Goal: Task Accomplishment & Management: Complete application form

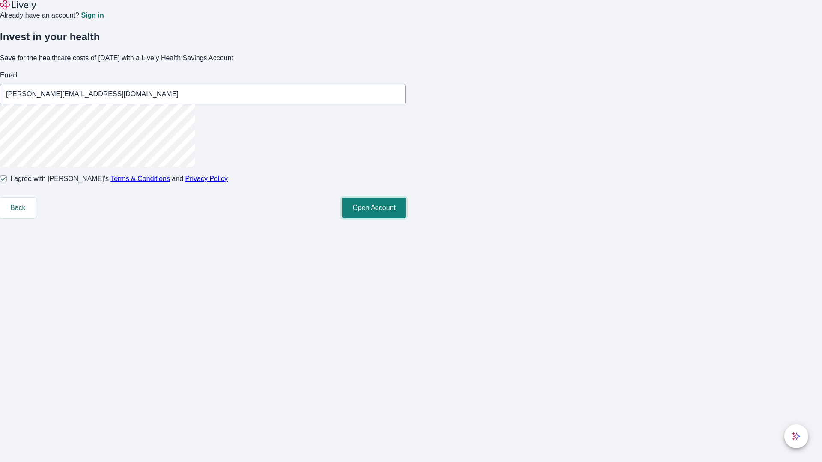
click at [406, 218] on button "Open Account" at bounding box center [374, 208] width 64 height 21
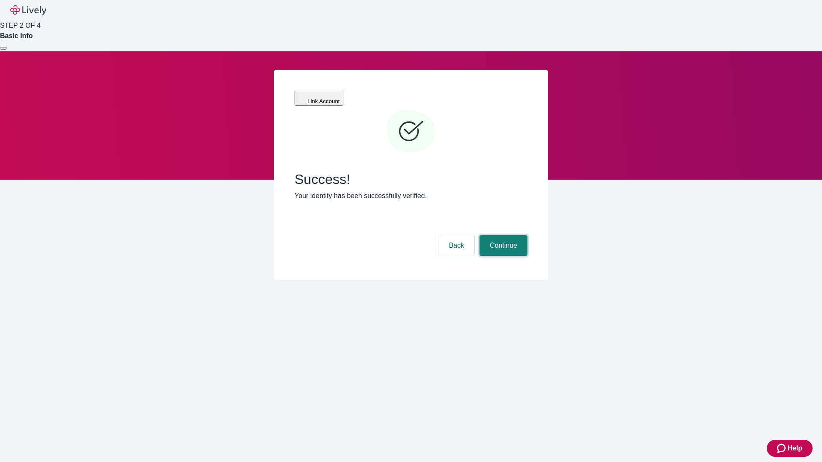
click at [502, 235] on button "Continue" at bounding box center [503, 245] width 48 height 21
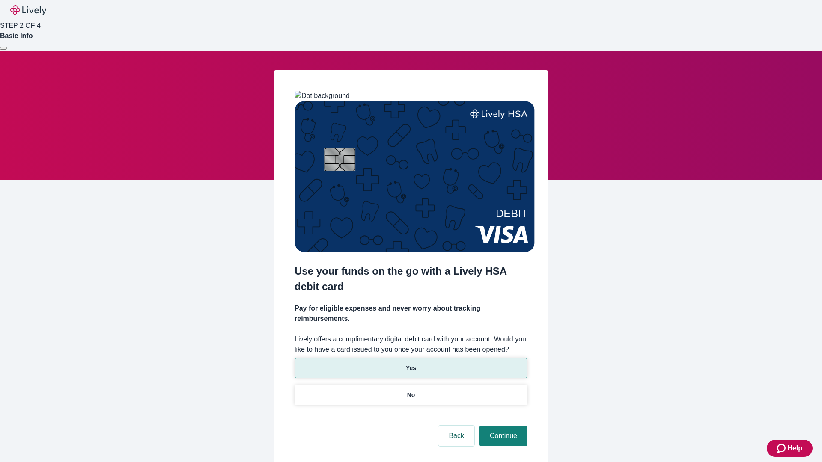
click at [410, 364] on p "Yes" at bounding box center [411, 368] width 10 height 9
click at [502, 426] on button "Continue" at bounding box center [503, 436] width 48 height 21
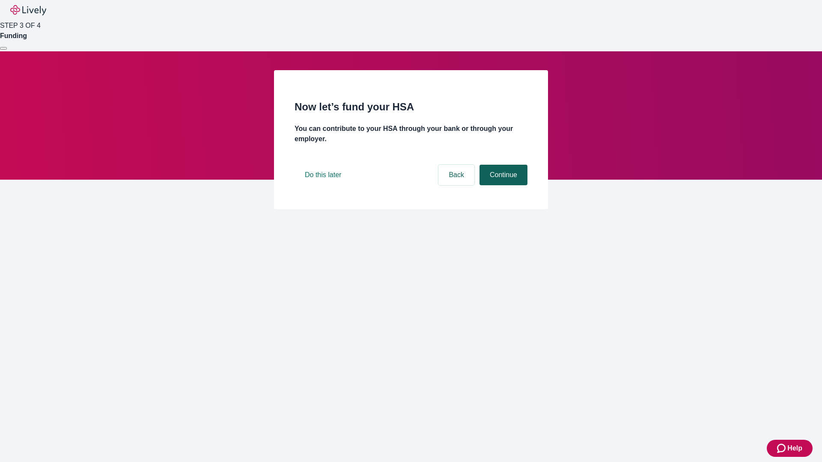
click at [502, 185] on button "Continue" at bounding box center [503, 175] width 48 height 21
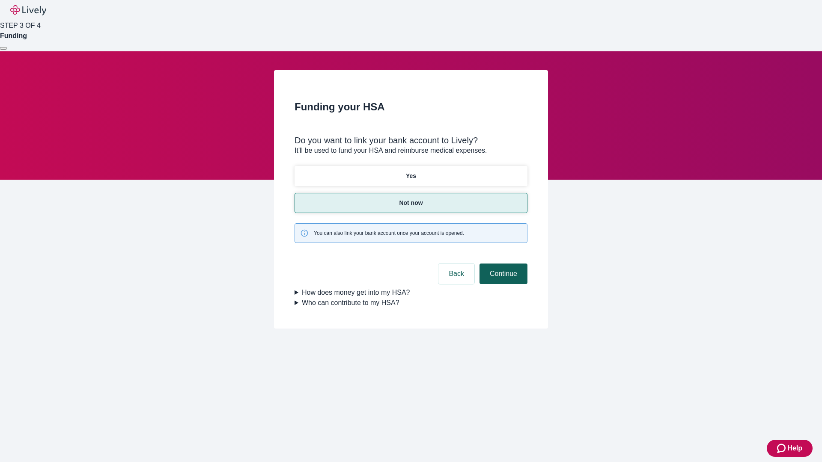
click at [502, 264] on button "Continue" at bounding box center [503, 274] width 48 height 21
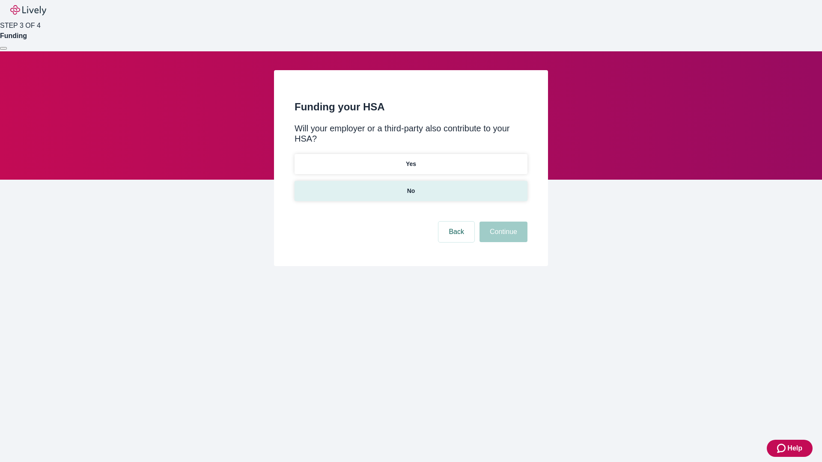
click at [410, 187] on p "No" at bounding box center [411, 191] width 8 height 9
click at [502, 222] on button "Continue" at bounding box center [503, 232] width 48 height 21
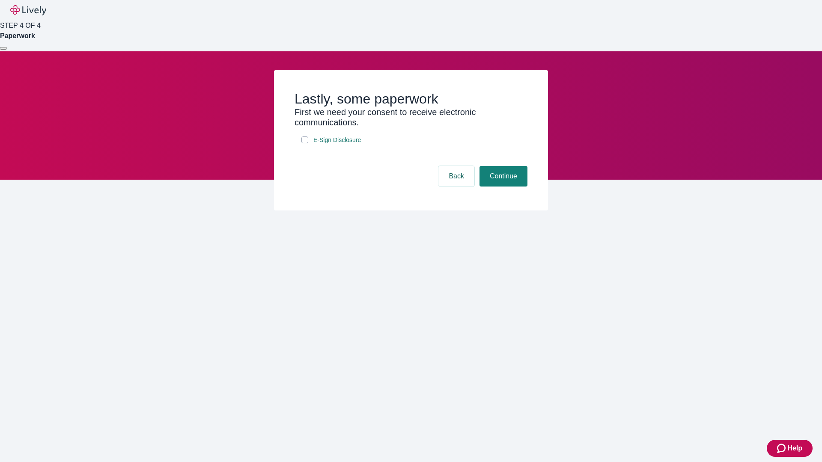
click at [305, 143] on input "E-Sign Disclosure" at bounding box center [304, 140] width 7 height 7
checkbox input "true"
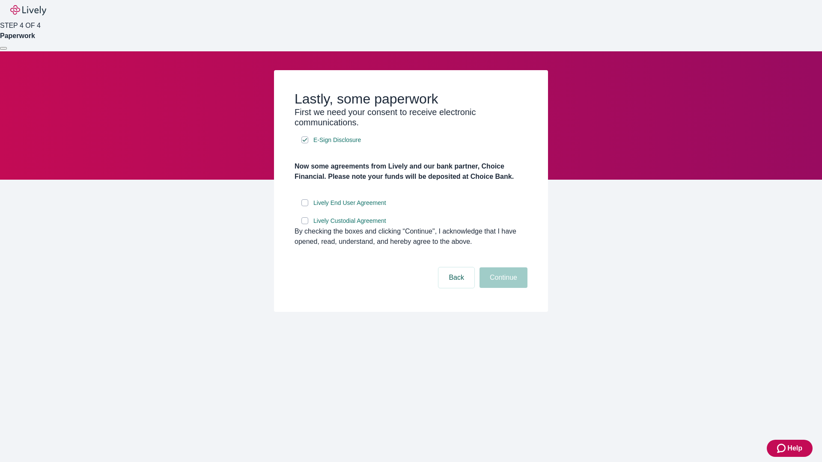
click at [305, 206] on input "Lively End User Agreement" at bounding box center [304, 202] width 7 height 7
checkbox input "true"
click at [305, 224] on input "Lively Custodial Agreement" at bounding box center [304, 220] width 7 height 7
checkbox input "true"
click at [502, 288] on button "Continue" at bounding box center [503, 278] width 48 height 21
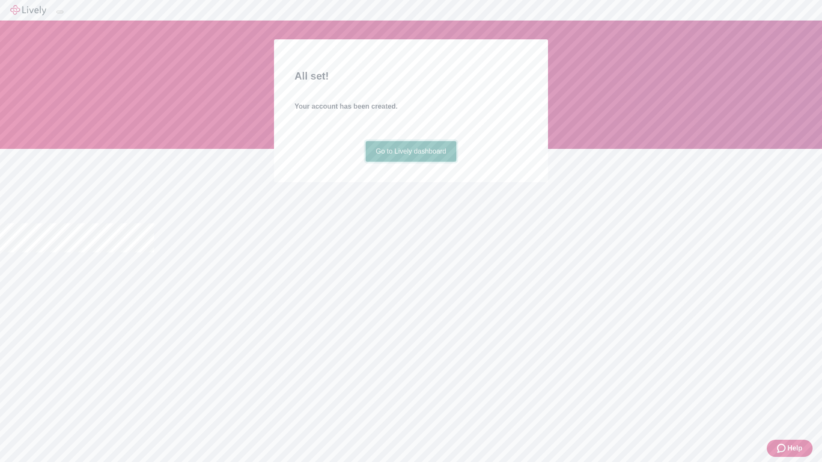
click at [410, 162] on link "Go to Lively dashboard" at bounding box center [411, 151] width 91 height 21
